Goal: Task Accomplishment & Management: Complete application form

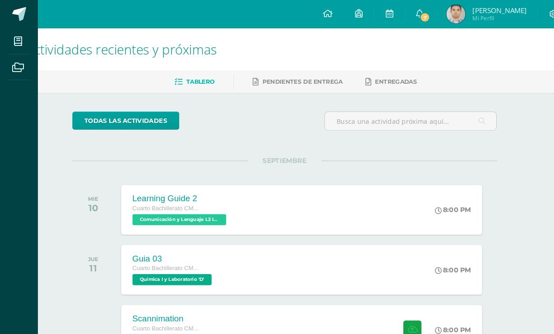
scroll to position [0, 21]
click at [407, 12] on span "7" at bounding box center [408, 17] width 10 height 10
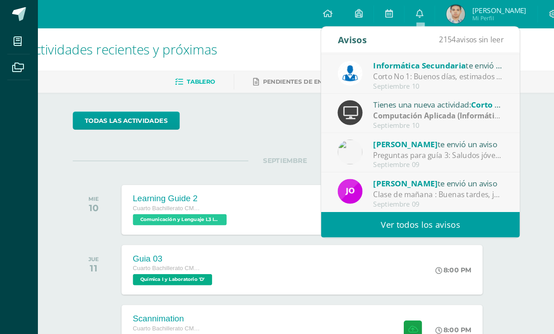
scroll to position [150, 0]
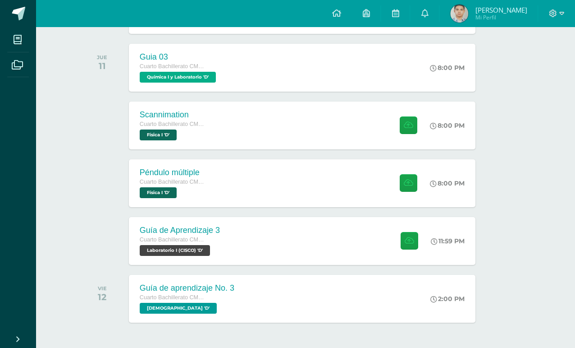
scroll to position [190, 20]
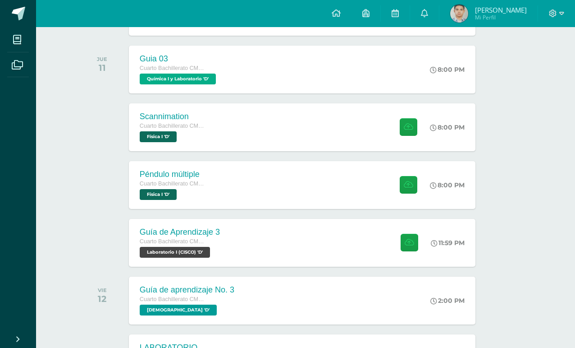
click at [358, 183] on div "Péndulo múltiple Cuarto Bachillerato CMP Bachillerato en CCLL con Orientación e…" at bounding box center [302, 185] width 347 height 48
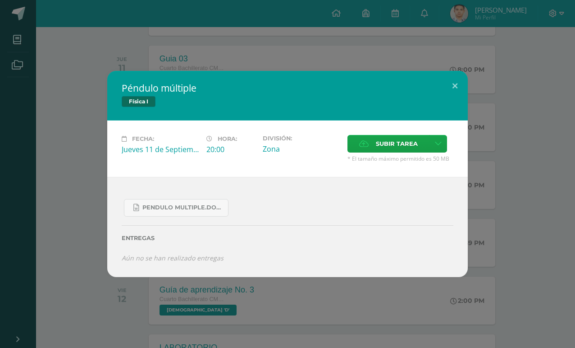
click at [149, 211] on span "Pendulo multiple.docx" at bounding box center [182, 207] width 81 height 7
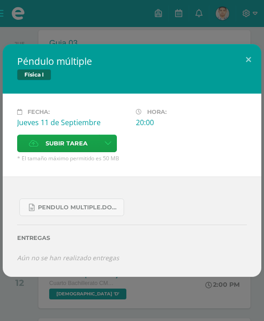
scroll to position [215, 0]
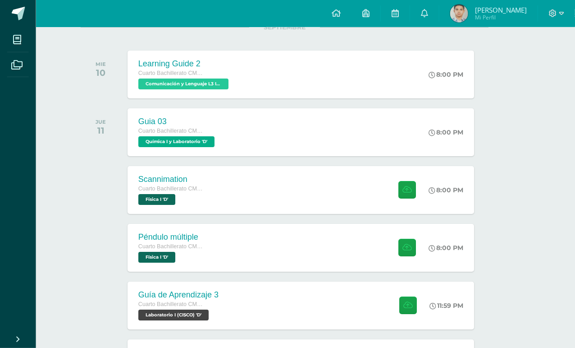
scroll to position [141, 22]
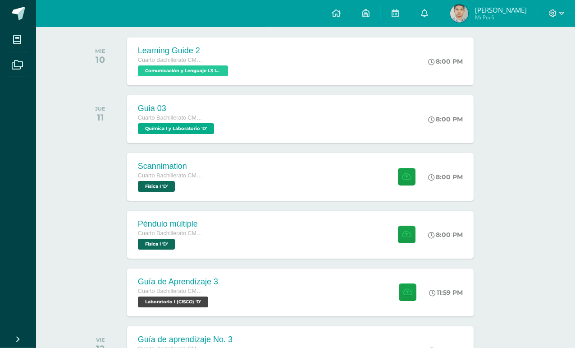
click at [202, 233] on span "Cuarto Bachillerato CMP Bachillerato en CCLL con Orientación en Computación" at bounding box center [172, 233] width 68 height 6
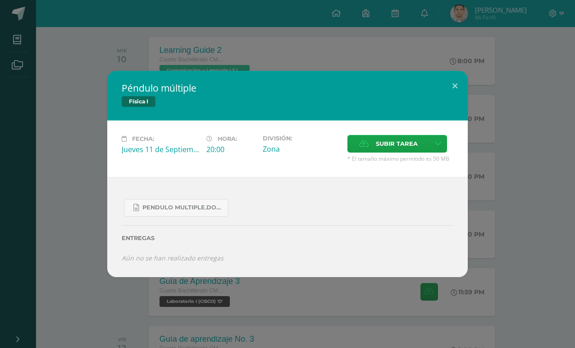
click at [374, 152] on label "Subir tarea" at bounding box center [389, 144] width 82 height 18
click at [0, 0] on input "Subir tarea" at bounding box center [0, 0] width 0 height 0
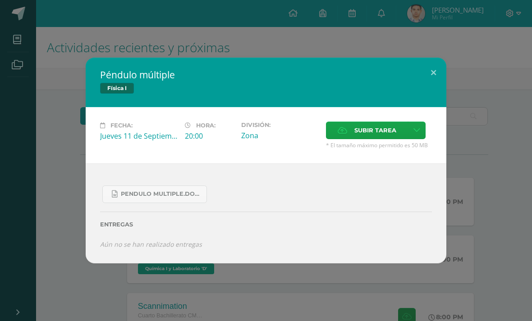
click at [355, 139] on span "Subir tarea" at bounding box center [375, 130] width 42 height 17
click at [0, 0] on input "Subir tarea" at bounding box center [0, 0] width 0 height 0
click at [350, 139] on label "Subir tarea" at bounding box center [367, 131] width 82 height 18
click at [0, 0] on input "Subir tarea" at bounding box center [0, 0] width 0 height 0
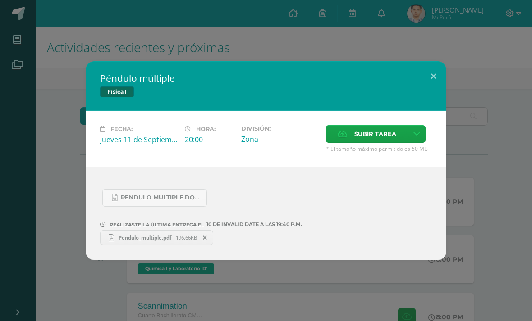
click at [67, 216] on div "Péndulo múltiple Física I Fecha: [DATE] Hora: 20:00 División: Zona" at bounding box center [266, 160] width 525 height 199
